Goal: Task Accomplishment & Management: Use online tool/utility

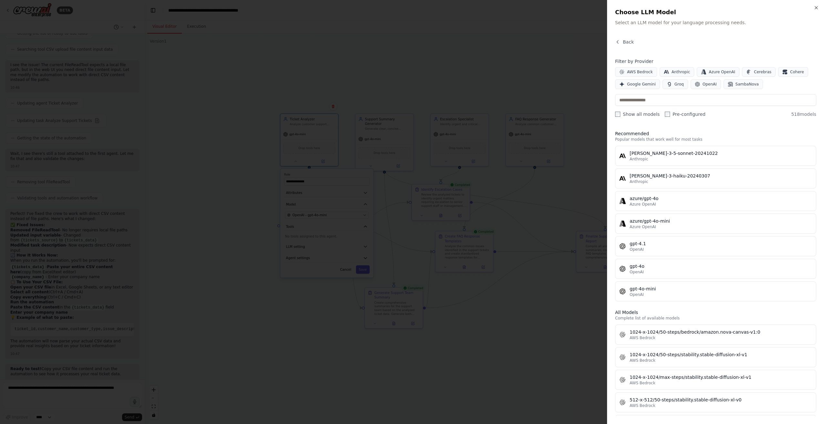
click at [667, 114] on label "Pre-configured" at bounding box center [685, 114] width 41 height 6
click at [635, 72] on span "AWS Bedrock" at bounding box center [640, 71] width 26 height 5
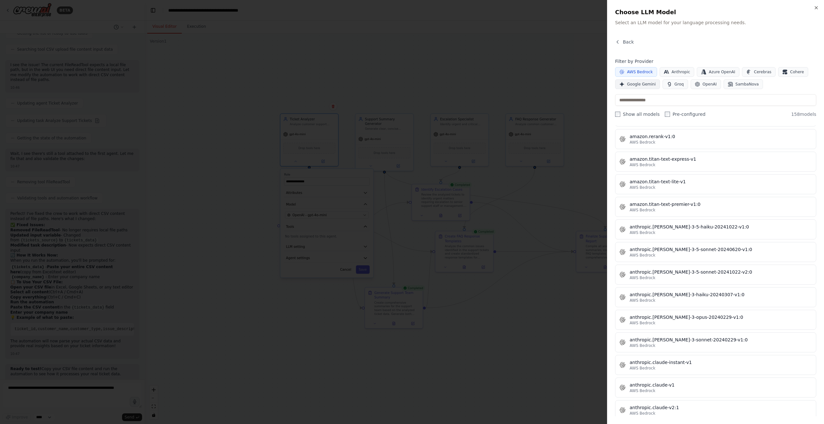
scroll to position [242, 0]
click at [622, 71] on icon "button" at bounding box center [621, 71] width 5 height 5
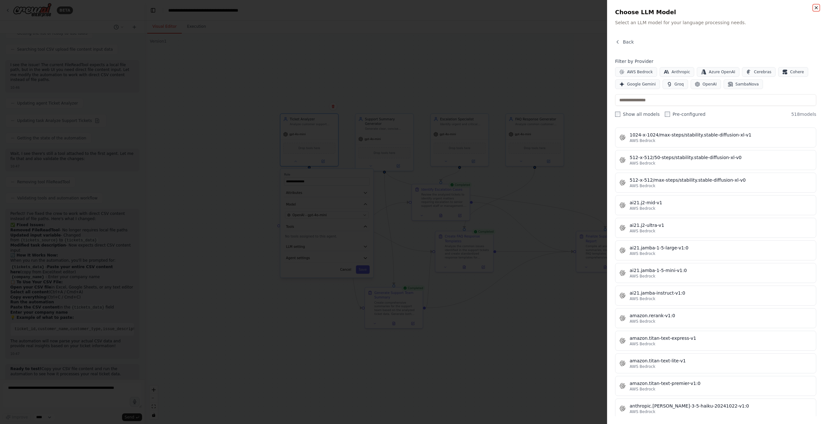
click at [817, 8] on icon "button" at bounding box center [815, 7] width 5 height 5
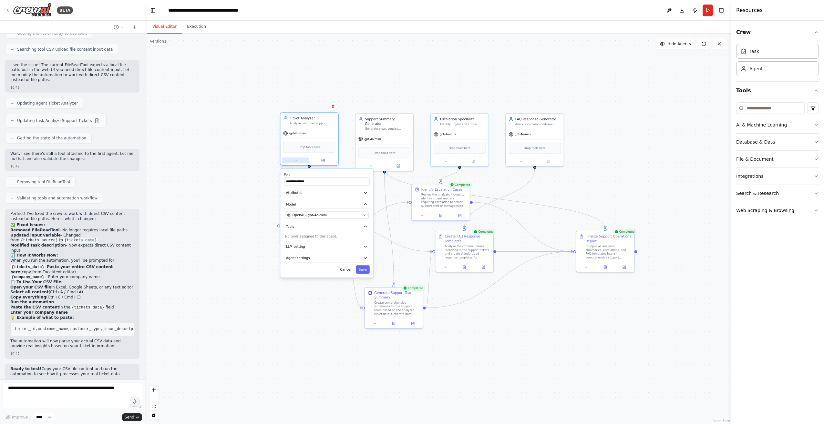
click at [296, 163] on button at bounding box center [295, 160] width 26 height 5
click at [249, 165] on div ".deletable-edge-delete-btn { width: 20px; height: 20px; border: 0px solid #ffff…" at bounding box center [438, 229] width 586 height 391
click at [151, 12] on button "Toggle Left Sidebar" at bounding box center [152, 10] width 9 height 9
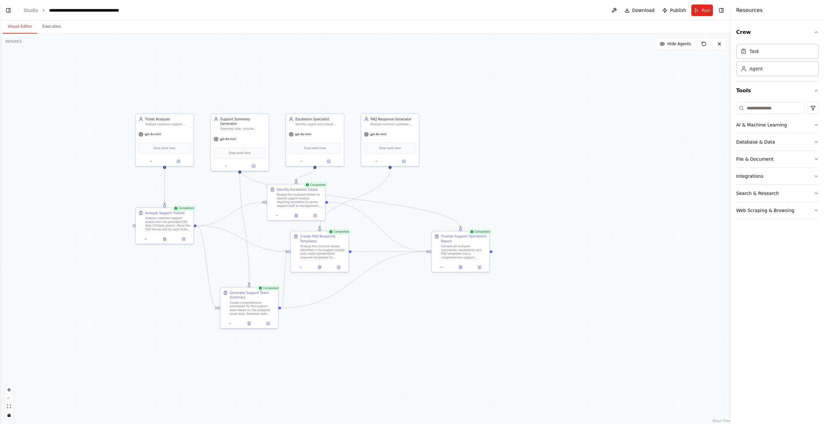
click at [93, 139] on div ".deletable-edge-delete-btn { width: 20px; height: 20px; border: 0px solid #ffff…" at bounding box center [365, 229] width 731 height 391
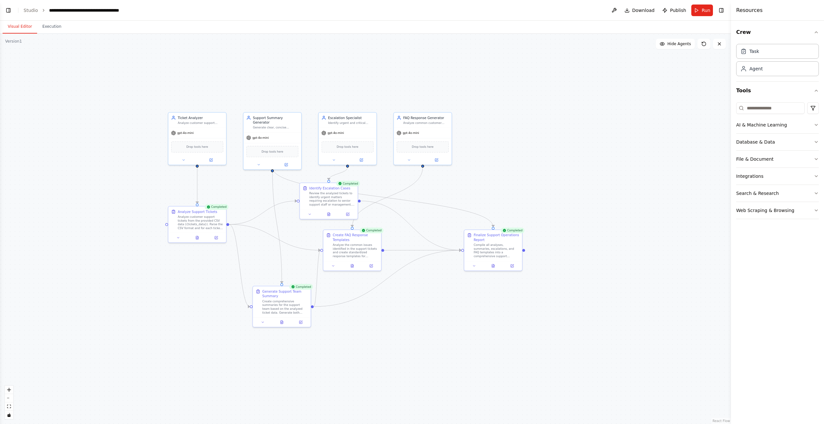
drag, startPoint x: 80, startPoint y: 154, endPoint x: 134, endPoint y: 153, distance: 53.3
click at [134, 153] on div ".deletable-edge-delete-btn { width: 20px; height: 20px; border: 0px solid #ffff…" at bounding box center [365, 229] width 731 height 391
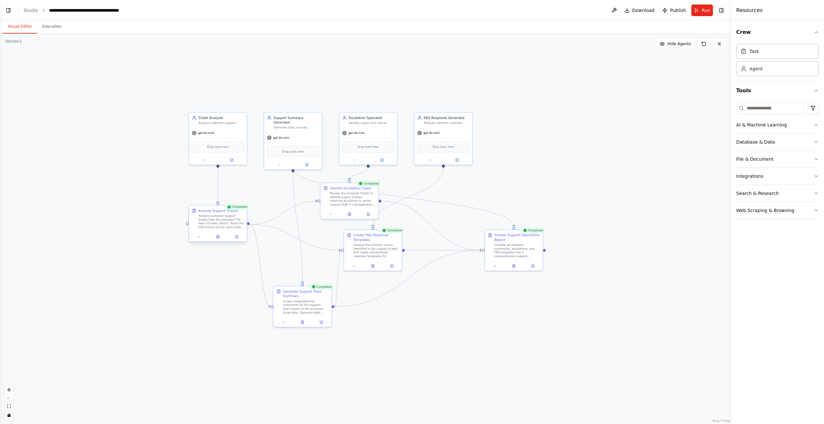
click at [199, 240] on div at bounding box center [218, 237] width 58 height 10
click at [200, 237] on icon at bounding box center [199, 237] width 4 height 4
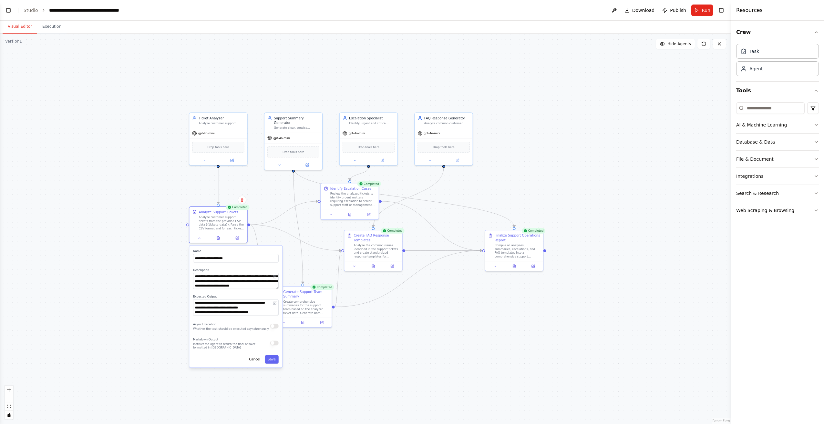
drag, startPoint x: 143, startPoint y: 324, endPoint x: 111, endPoint y: 282, distance: 53.2
click at [111, 282] on div ".deletable-edge-delete-btn { width: 20px; height: 20px; border: 0px solid #ffff…" at bounding box center [365, 229] width 731 height 391
click at [200, 238] on icon at bounding box center [199, 237] width 2 height 1
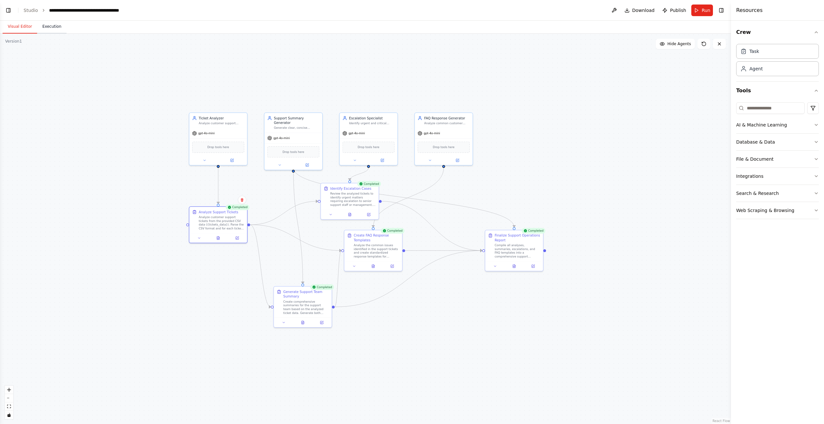
click at [56, 25] on button "Execution" at bounding box center [51, 27] width 29 height 14
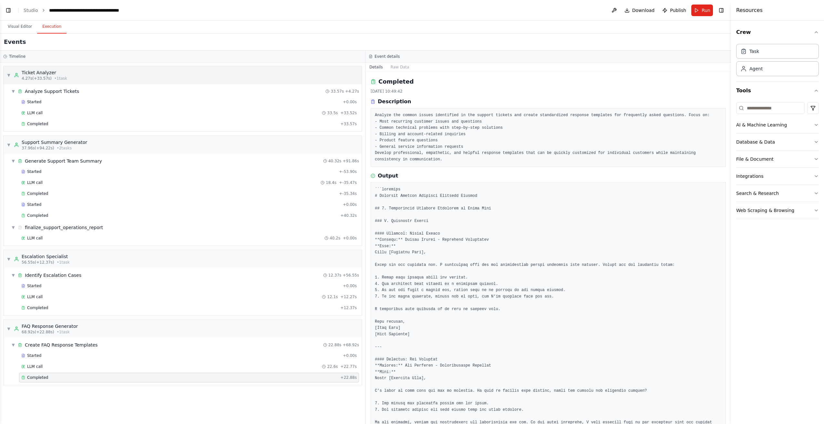
click at [117, 74] on div "▼ Ticket Analyzer 4.27s (+33.57s) • 1 task" at bounding box center [183, 75] width 358 height 18
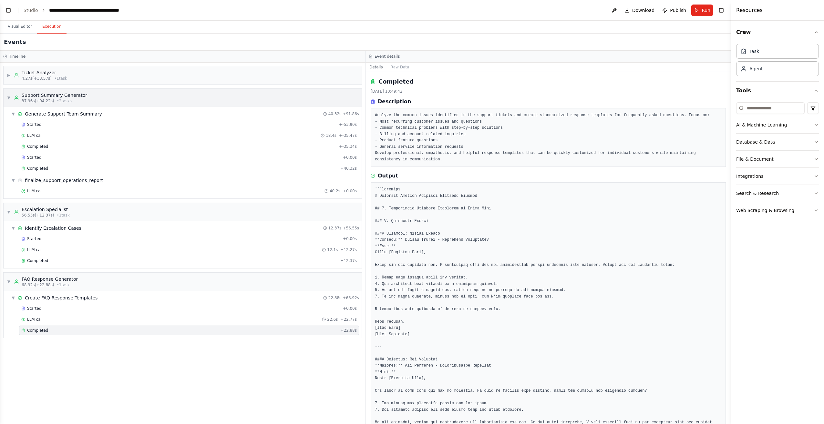
click at [84, 98] on div "▼ Support Summary Generator 37.96s (+94.22s) • 2 task s" at bounding box center [183, 98] width 358 height 18
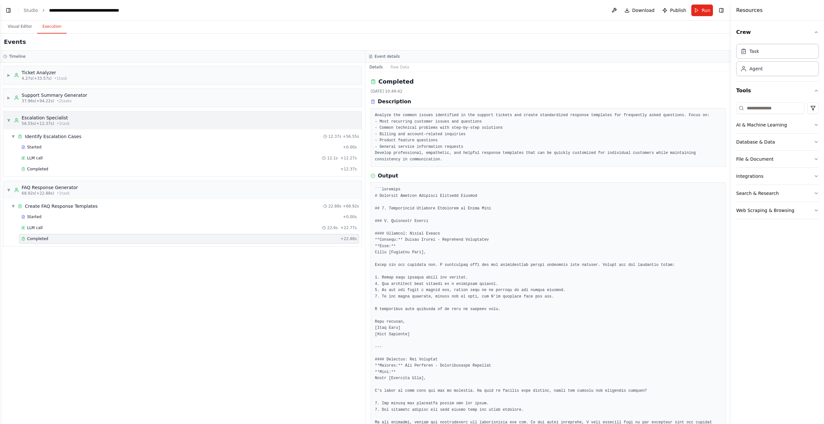
click at [82, 114] on div "▼ Escalation Specialist 56.55s (+12.37s) • 1 task" at bounding box center [183, 120] width 358 height 18
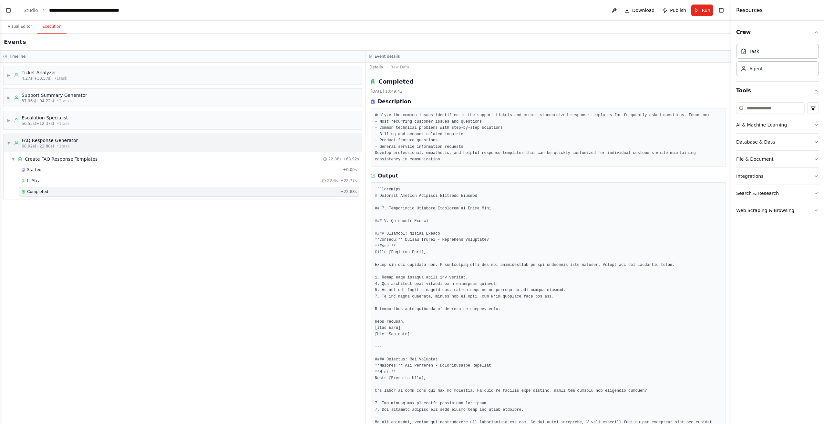
click at [76, 143] on div "▼ FAQ Response Generator 68.92s (+22.88s) • 1 task" at bounding box center [183, 143] width 358 height 18
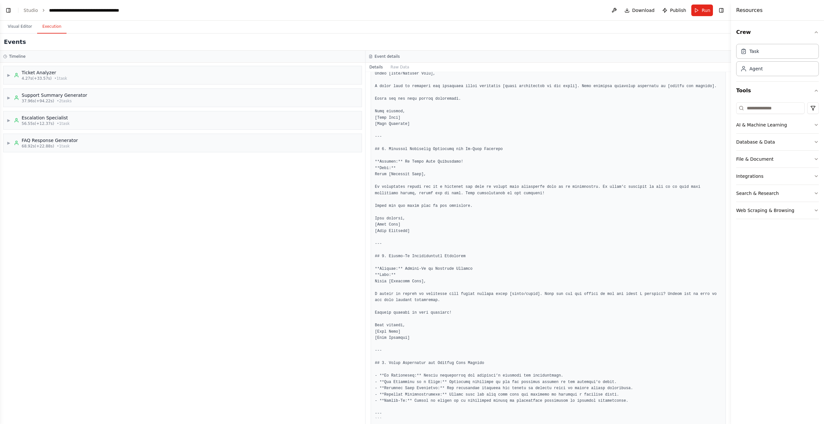
scroll to position [1255, 0]
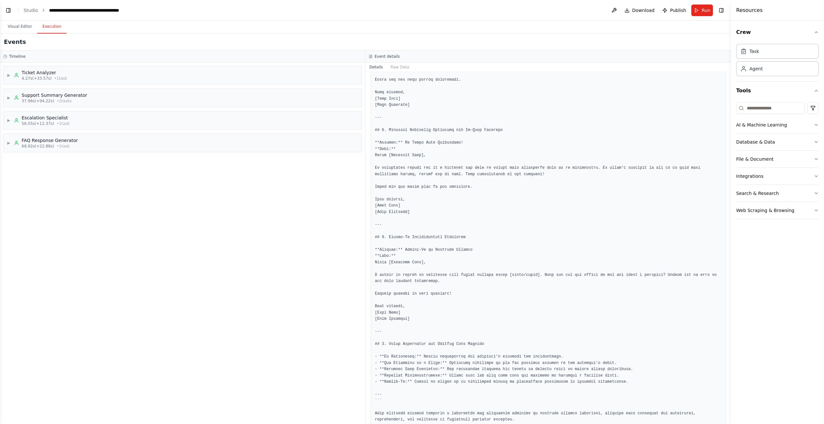
drag, startPoint x: 450, startPoint y: 108, endPoint x: 449, endPoint y: 314, distance: 205.6
click at [398, 63] on button "Raw Data" at bounding box center [400, 67] width 26 height 9
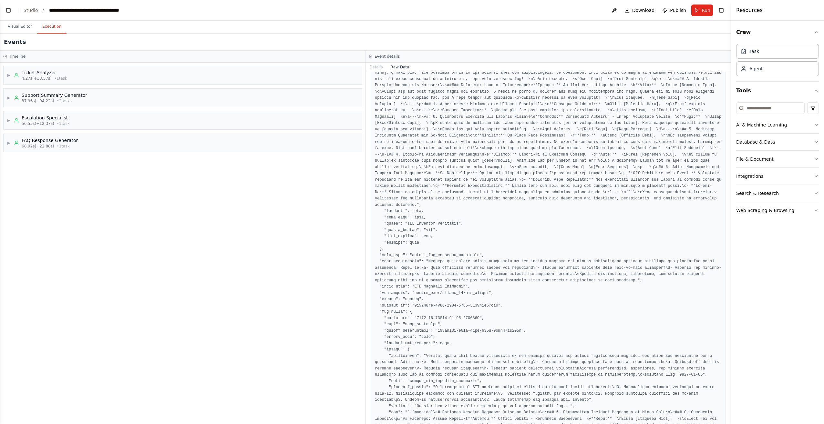
scroll to position [610, 0]
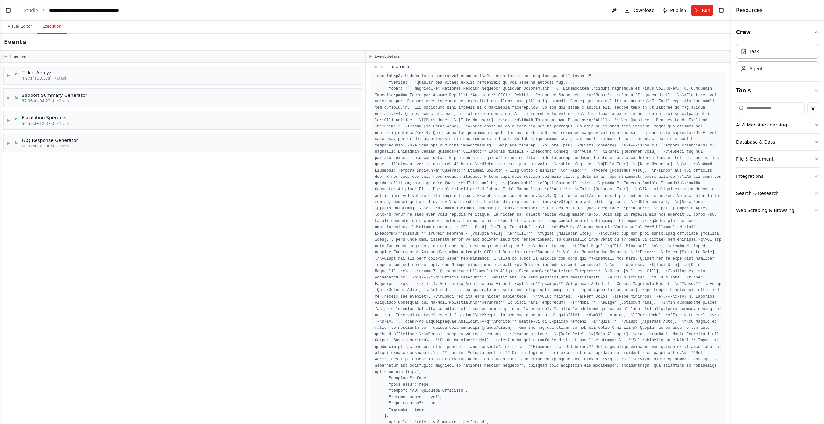
drag, startPoint x: 464, startPoint y: 116, endPoint x: 457, endPoint y: 216, distance: 100.0
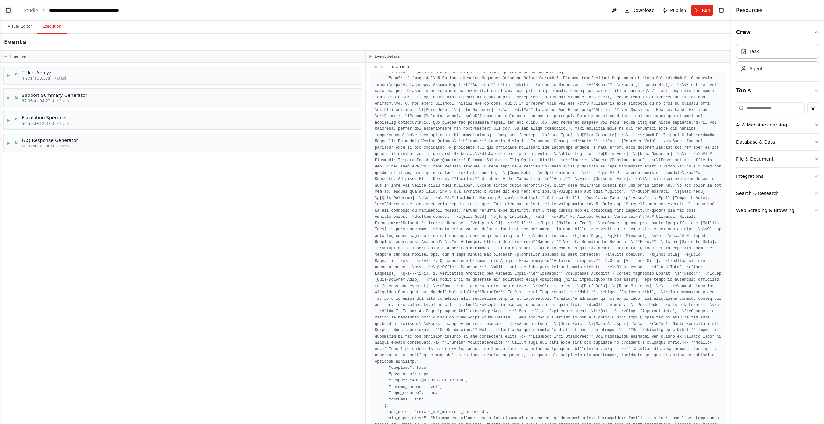
click at [12, 12] on button "Toggle Left Sidebar" at bounding box center [8, 10] width 9 height 9
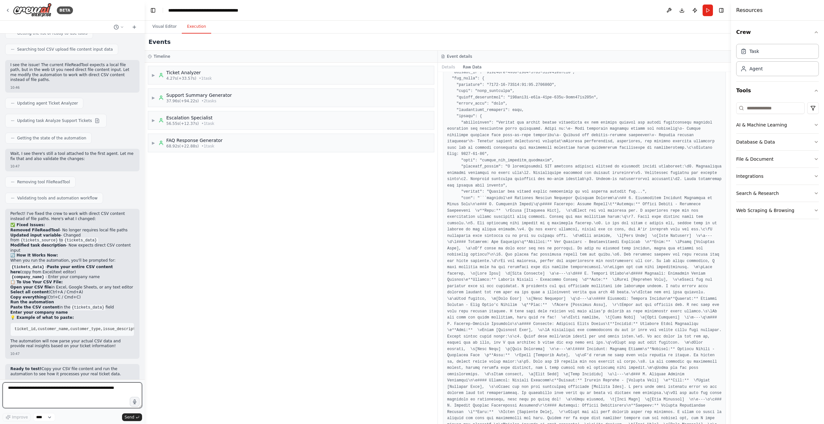
click at [37, 403] on textarea at bounding box center [72, 395] width 139 height 26
type textarea "**********"
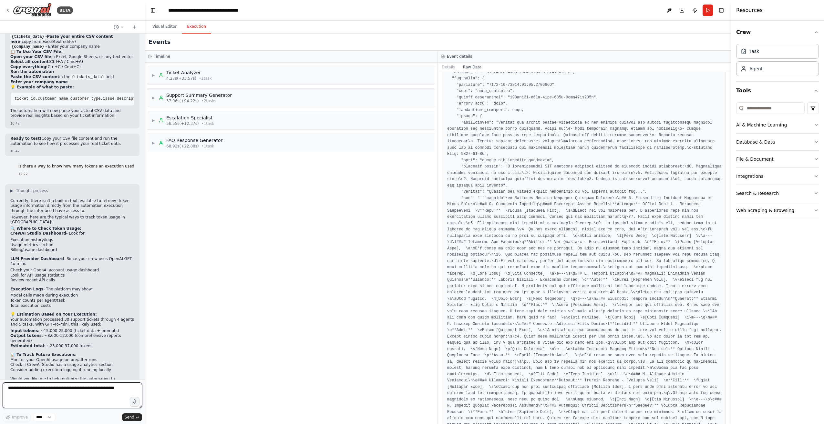
scroll to position [2432, 0]
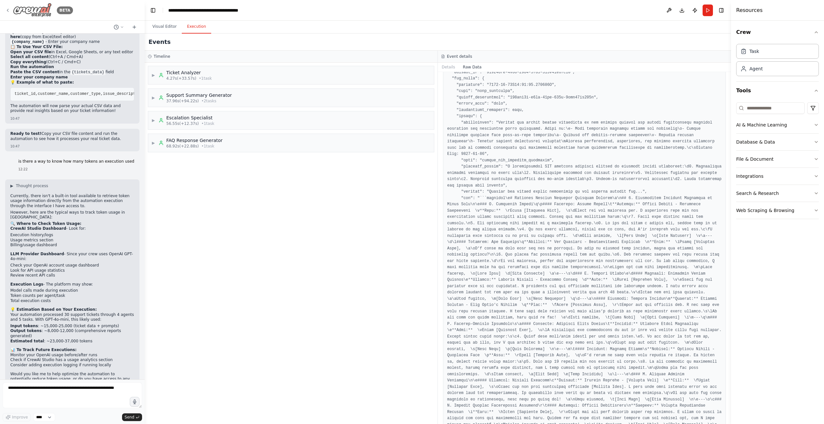
click at [7, 10] on icon at bounding box center [7, 10] width 1 height 3
click at [40, 9] on img at bounding box center [32, 10] width 39 height 15
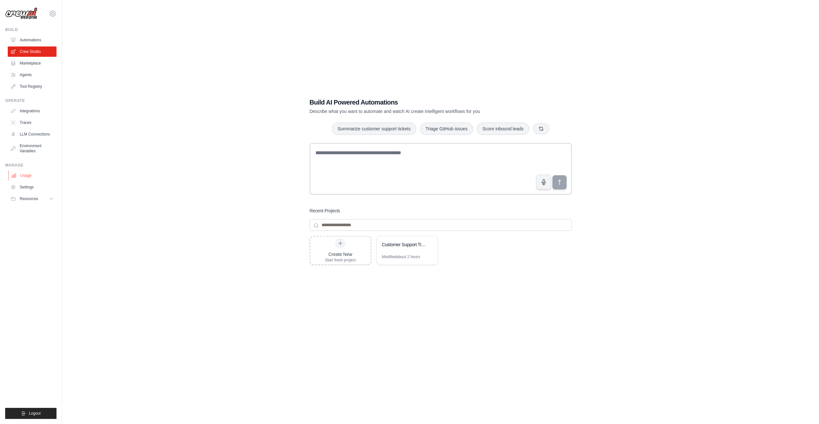
click at [26, 177] on link "Usage" at bounding box center [32, 175] width 49 height 10
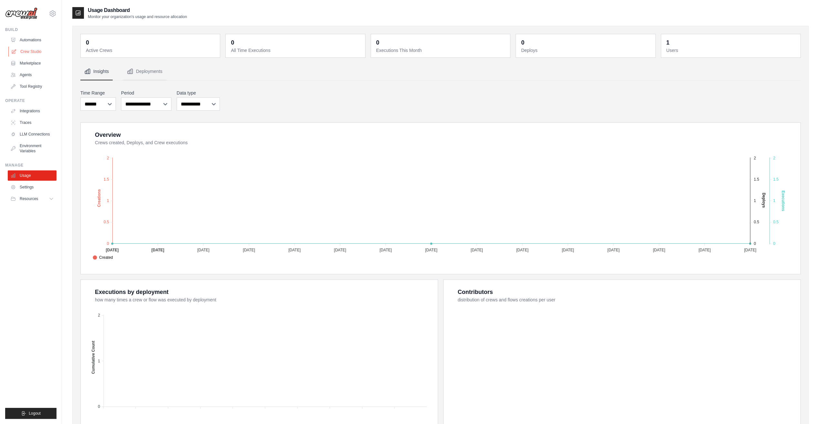
click at [37, 50] on link "Crew Studio" at bounding box center [32, 51] width 49 height 10
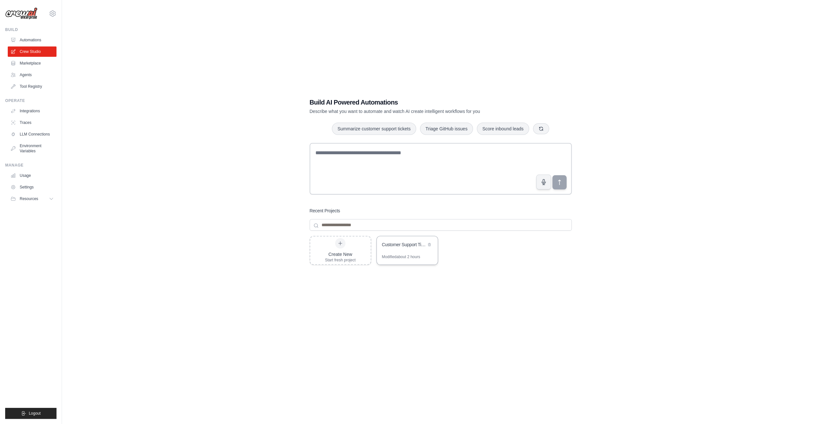
click at [413, 247] on div "Customer Support Ticket Intelligence System" at bounding box center [404, 244] width 44 height 6
click at [39, 202] on button "Resources" at bounding box center [32, 199] width 49 height 10
click at [43, 177] on link "Usage" at bounding box center [32, 175] width 49 height 10
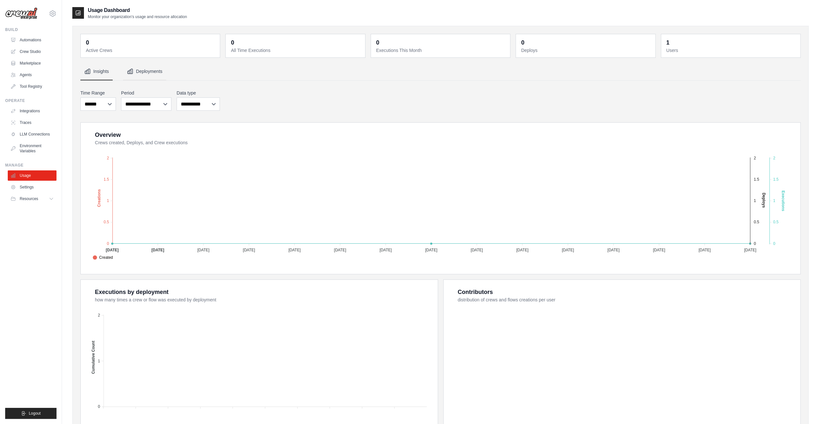
click at [146, 73] on button "Deployments" at bounding box center [144, 71] width 43 height 17
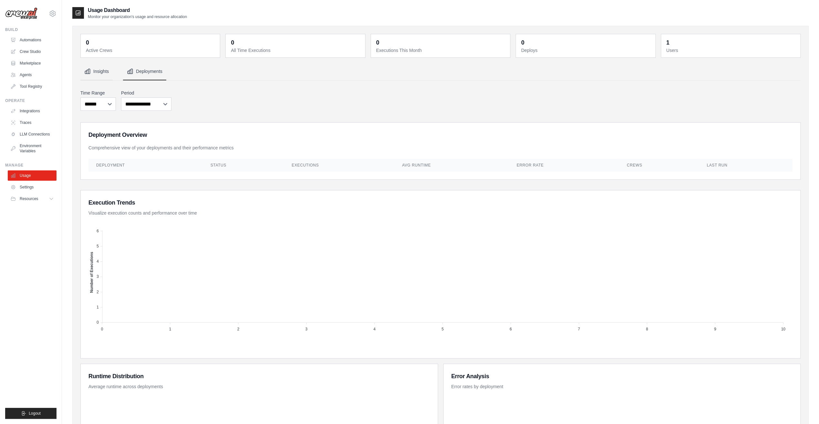
click at [95, 73] on button "Insights" at bounding box center [96, 71] width 32 height 17
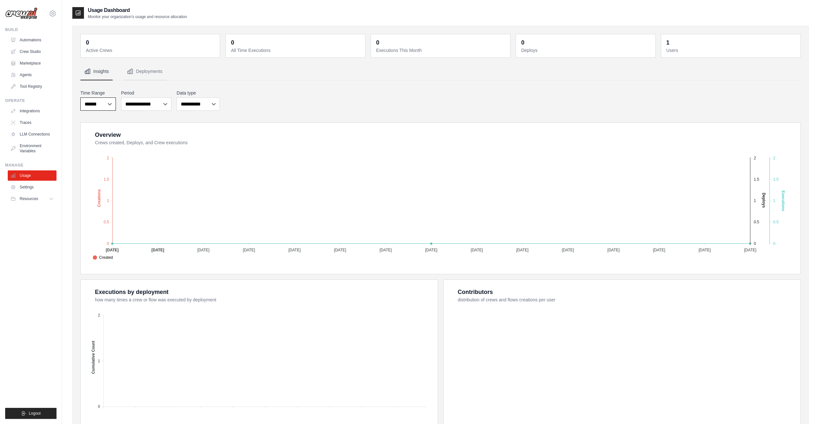
click at [93, 104] on select "***** ****** *******" at bounding box center [98, 103] width 36 height 13
click at [80, 97] on select "***** ****** *******" at bounding box center [98, 103] width 36 height 13
click at [92, 108] on select "***** ****** *******" at bounding box center [98, 103] width 36 height 13
select select "***"
click at [80, 97] on select "***** ****** *******" at bounding box center [98, 103] width 36 height 13
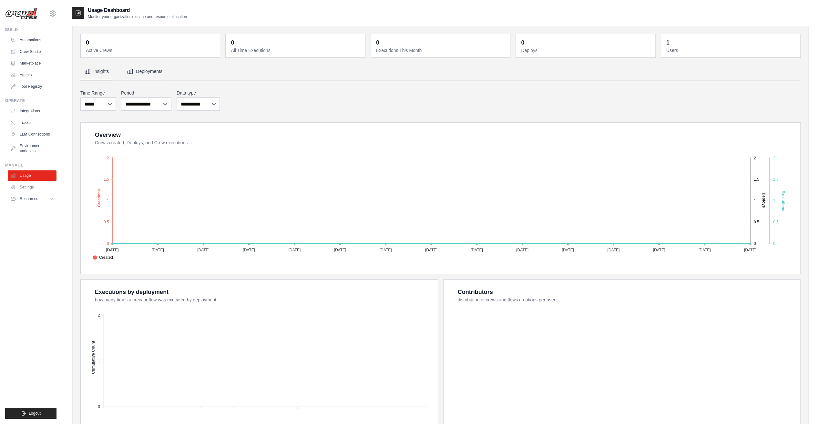
click at [147, 72] on button "Deployments" at bounding box center [144, 71] width 43 height 17
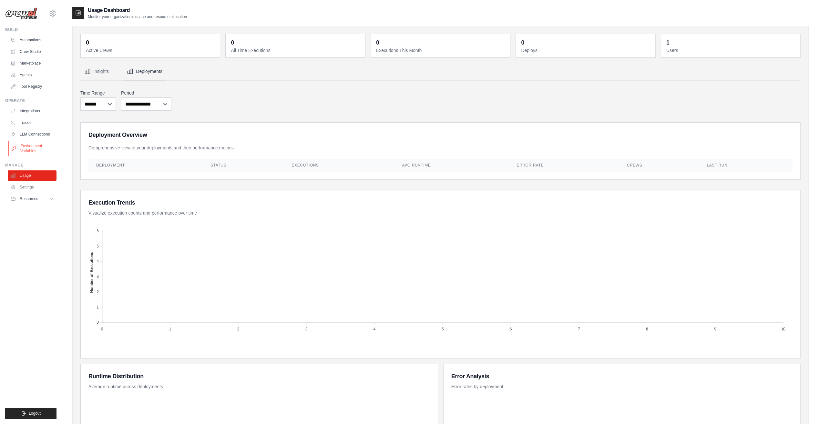
click at [49, 150] on link "Environment Variables" at bounding box center [32, 148] width 49 height 15
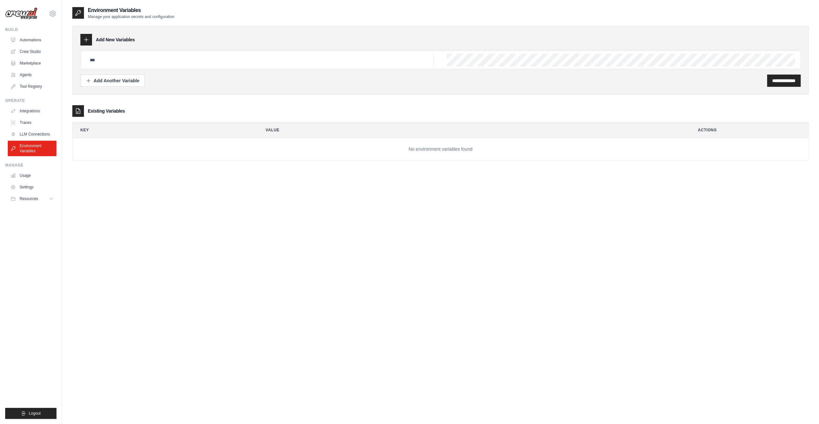
click at [41, 129] on ul "Integrations Traces LLM Connections Environment Variables" at bounding box center [32, 131] width 49 height 50
click at [41, 134] on link "LLM Connections" at bounding box center [32, 134] width 49 height 10
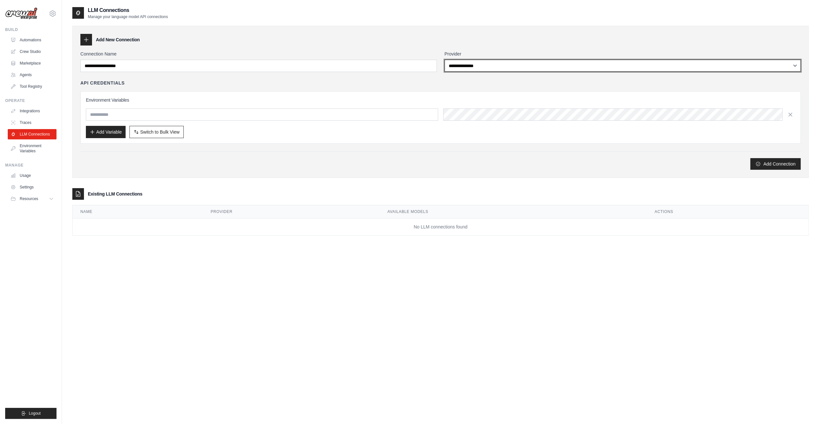
click at [454, 62] on select "**********" at bounding box center [622, 66] width 356 height 12
select select "**********"
click at [444, 60] on select "**********" at bounding box center [622, 66] width 356 height 12
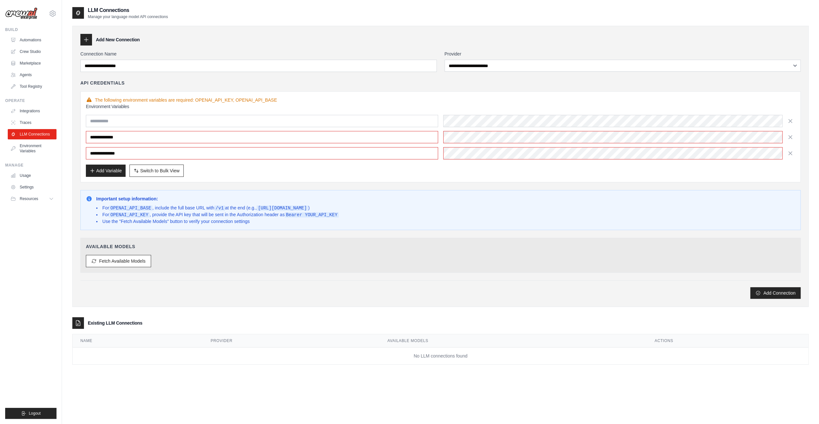
click at [444, 169] on div "Add Variable Switch to Bulk View Switch to Table View" at bounding box center [440, 171] width 709 height 12
click at [341, 120] on input "text" at bounding box center [262, 121] width 352 height 12
click at [334, 190] on div "Important setup information: For OPENAI_API_BASE , include the full base URL wi…" at bounding box center [440, 210] width 720 height 40
click at [47, 64] on link "Marketplace" at bounding box center [32, 63] width 49 height 10
